Goal: Task Accomplishment & Management: Use online tool/utility

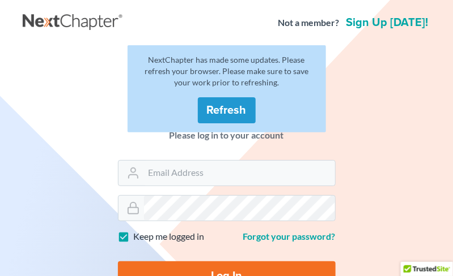
click at [221, 106] on button "Refresh" at bounding box center [227, 110] width 58 height 26
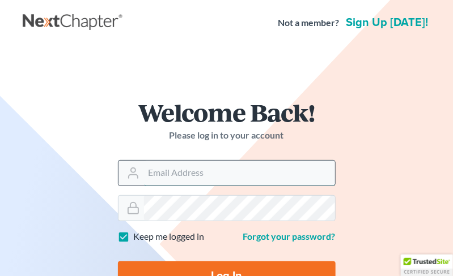
click at [184, 176] on input "Email Address" at bounding box center [239, 173] width 191 height 25
type input "[EMAIL_ADDRESS][PERSON_NAME][DOMAIN_NAME]"
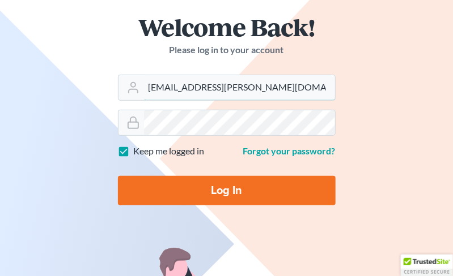
scroll to position [113, 0]
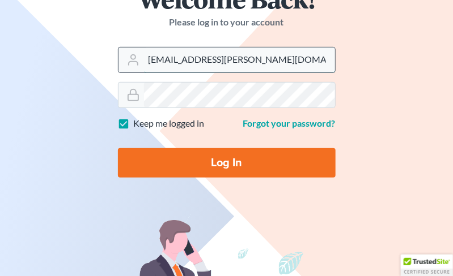
click at [228, 67] on input "[EMAIL_ADDRESS][PERSON_NAME][DOMAIN_NAME]" at bounding box center [239, 60] width 191 height 25
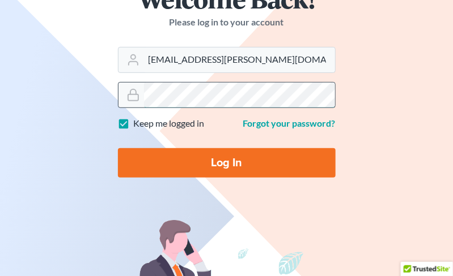
click at [118, 148] on input "Log In" at bounding box center [227, 162] width 218 height 29
type input "Thinking..."
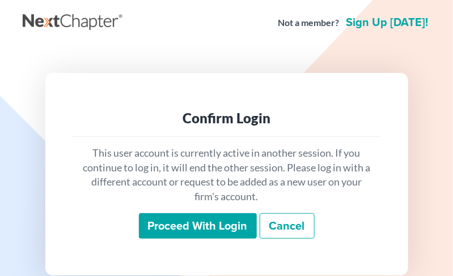
click at [195, 233] on input "Proceed with login" at bounding box center [198, 227] width 118 height 26
